Goal: Find specific page/section: Find specific page/section

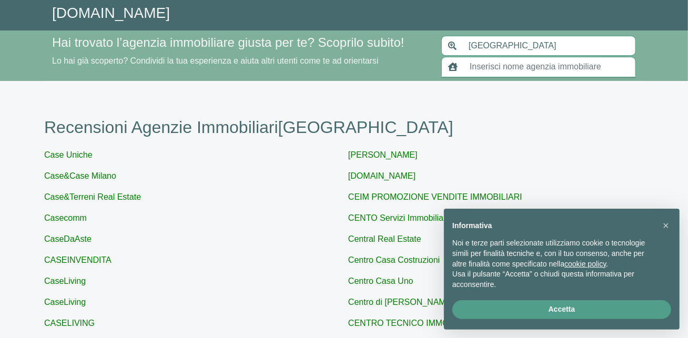
click at [502, 77] on input "text" at bounding box center [549, 67] width 172 height 20
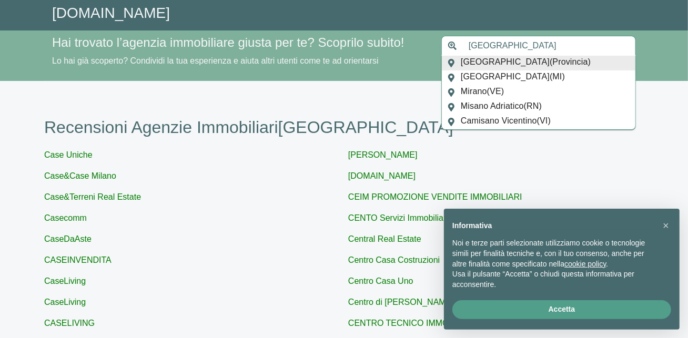
click at [500, 56] on input "[GEOGRAPHIC_DATA]" at bounding box center [549, 46] width 174 height 20
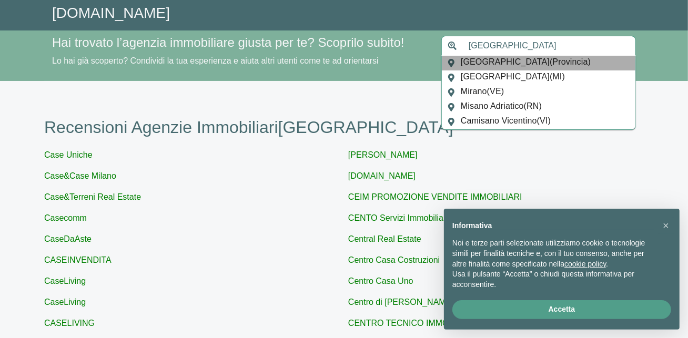
click at [492, 70] on span "[GEOGRAPHIC_DATA] ( Provincia )" at bounding box center [526, 63] width 130 height 15
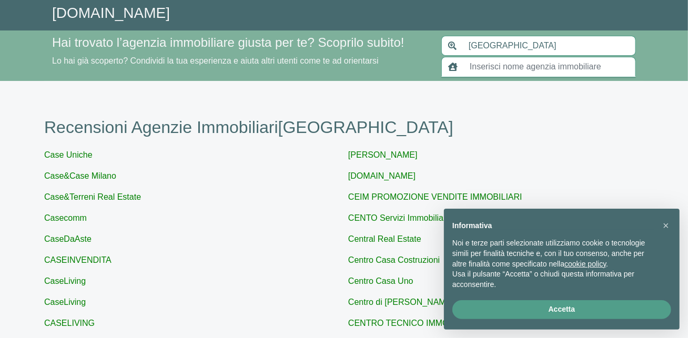
click at [494, 77] on input "text" at bounding box center [549, 67] width 172 height 20
paste input "chiarateknoproject"
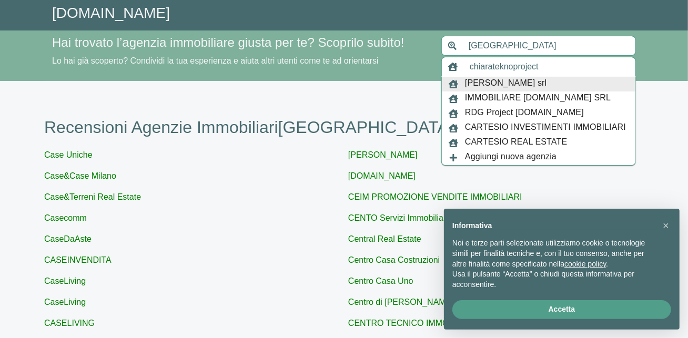
type input "chiarateknoproject"
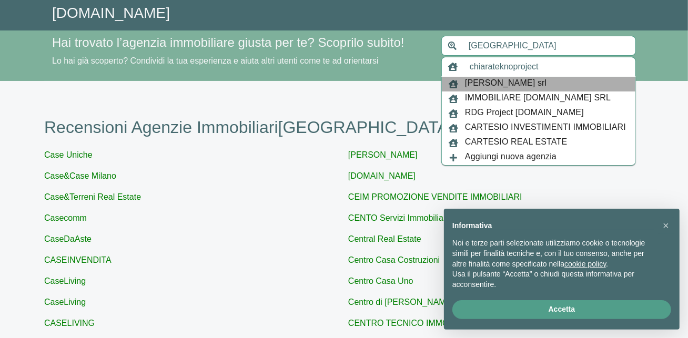
click at [533, 91] on span "[PERSON_NAME] srl" at bounding box center [505, 84] width 81 height 15
type input "[GEOGRAPHIC_DATA]"
type input "[PERSON_NAME] srl"
